Goal: Task Accomplishment & Management: Use online tool/utility

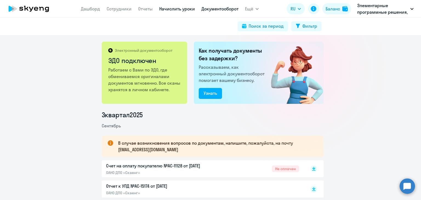
click at [174, 9] on link "Начислить уроки" at bounding box center [177, 8] width 36 height 5
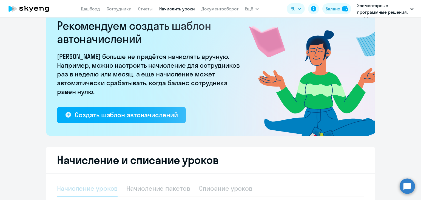
scroll to position [27, 0]
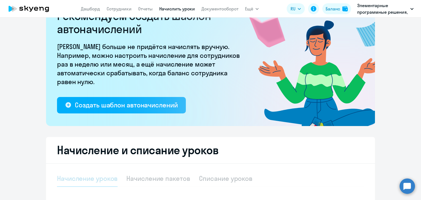
select select "10"
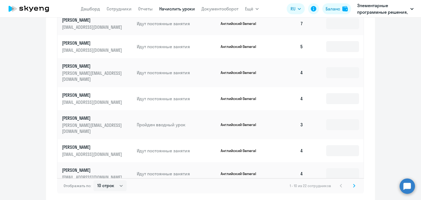
scroll to position [365, 0]
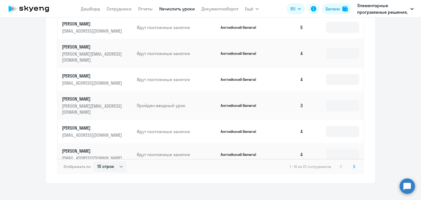
click at [350, 163] on svg-icon at bounding box center [353, 166] width 7 height 7
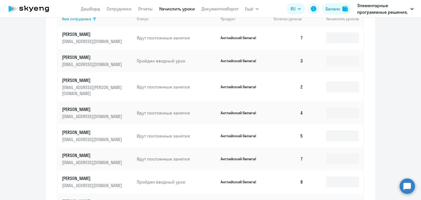
scroll to position [256, 0]
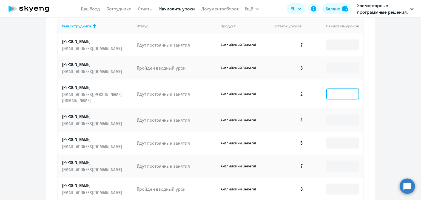
click at [342, 94] on input at bounding box center [342, 93] width 33 height 11
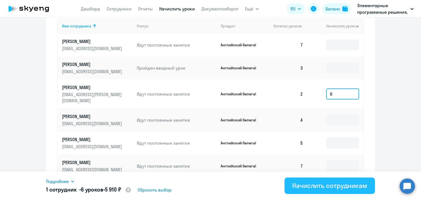
type input "6"
click at [295, 185] on div "Начислить сотрудникам" at bounding box center [329, 185] width 75 height 9
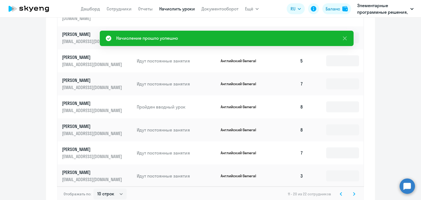
scroll to position [365, 0]
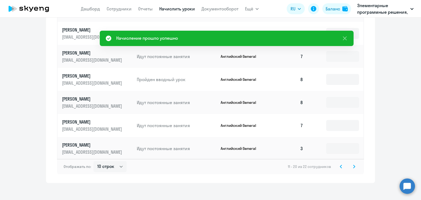
click at [350, 163] on svg-icon at bounding box center [353, 166] width 7 height 7
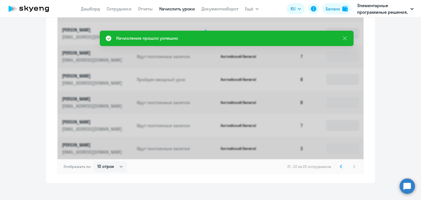
scroll to position [203, 0]
